Goal: Transaction & Acquisition: Purchase product/service

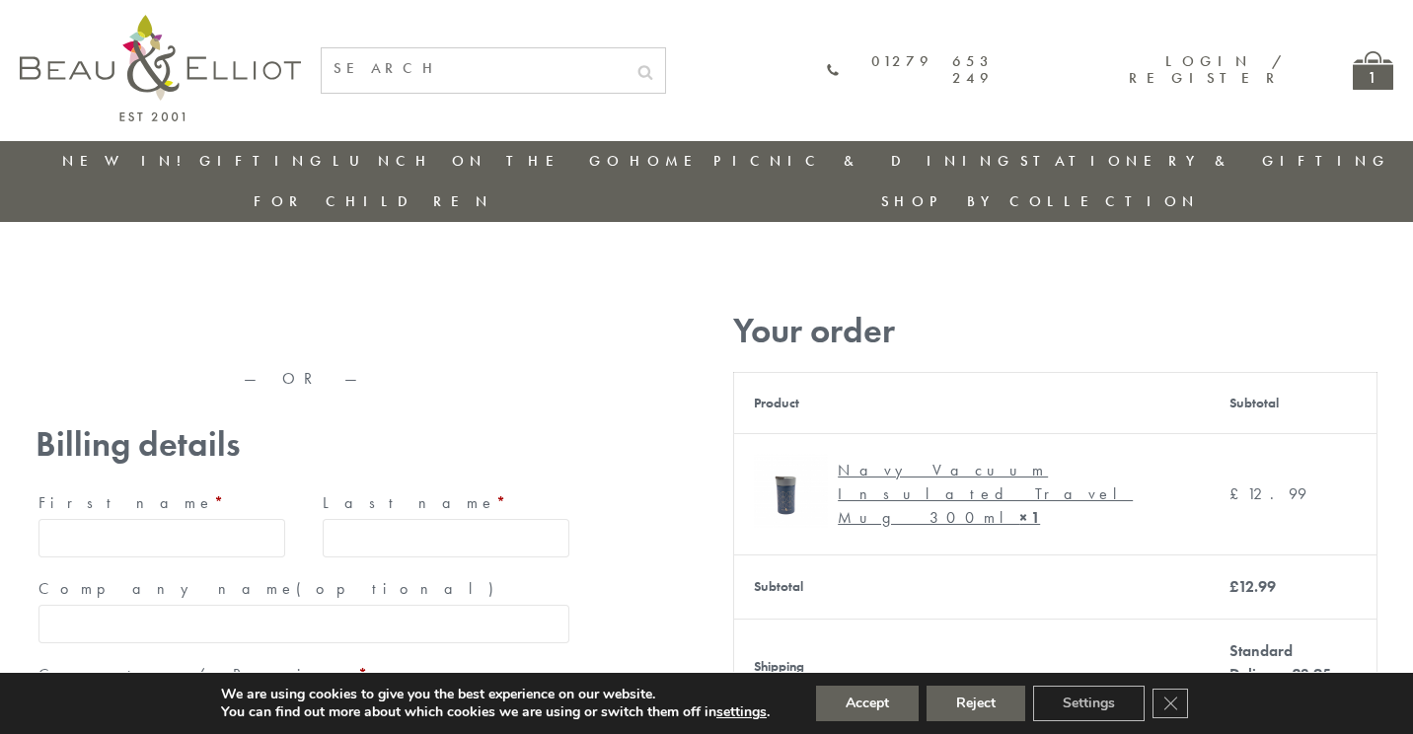
type input "[EMAIL_ADDRESS][DOMAIN_NAME]"
type input "[PERSON_NAME]"
type input "23, [GEOGRAPHIC_DATA], [GEOGRAPHIC_DATA]"
type input "[GEOGRAPHIC_DATA]"
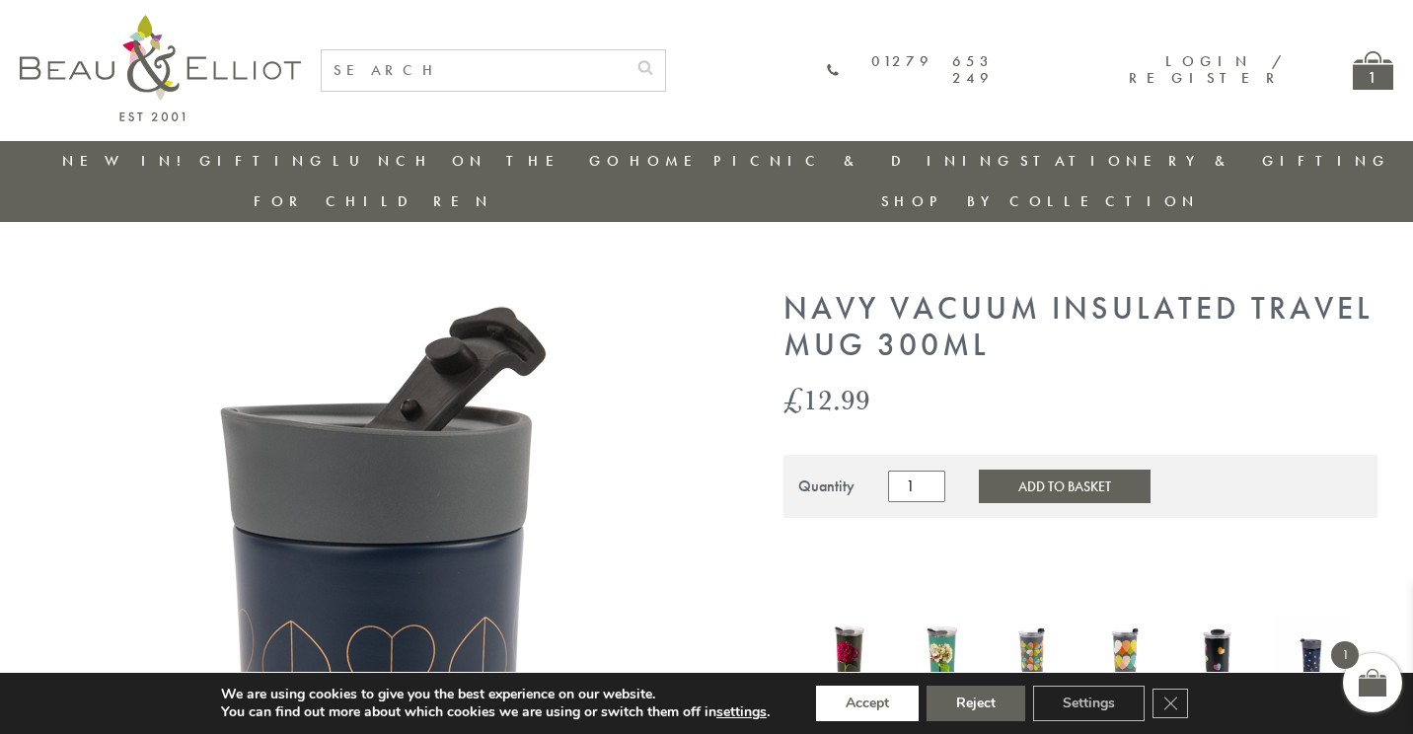
click at [868, 703] on button "Accept" at bounding box center [867, 704] width 103 height 36
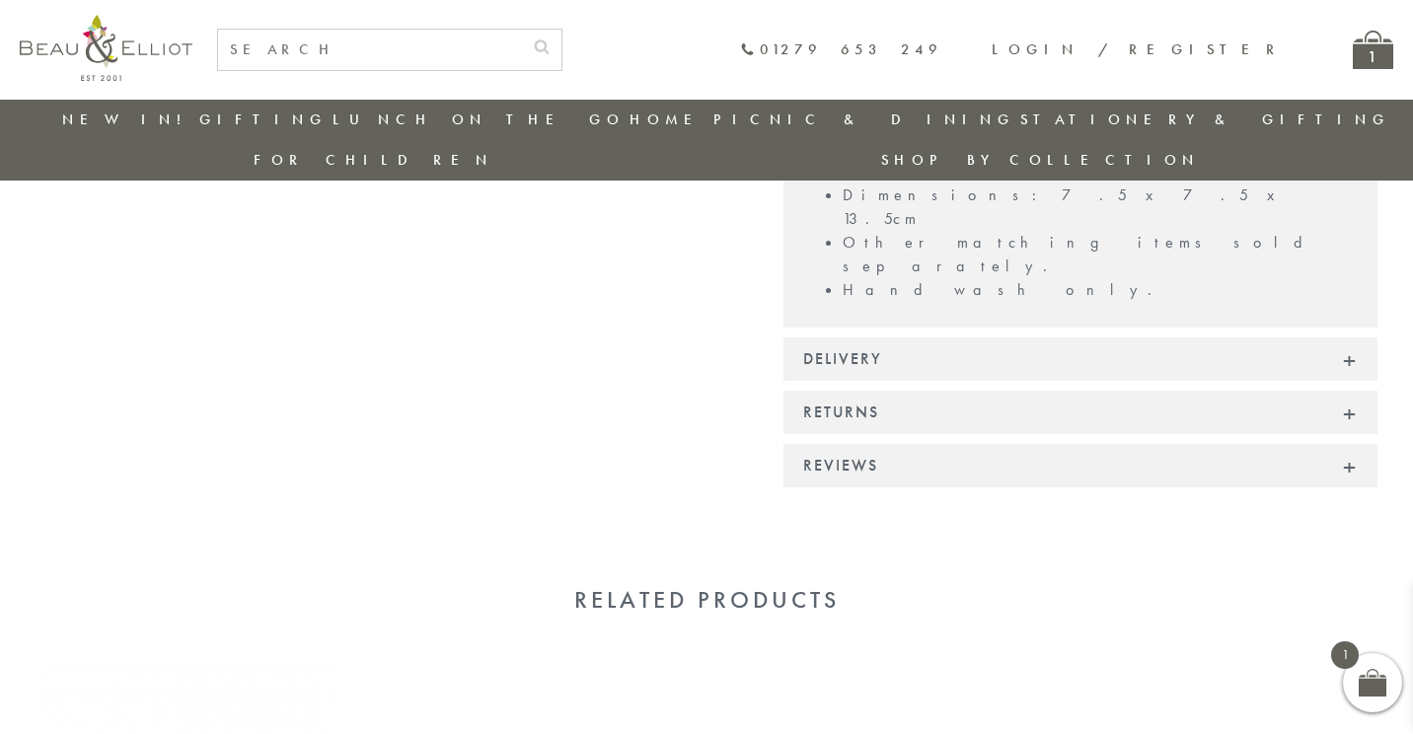
scroll to position [1576, 0]
